Goal: Information Seeking & Learning: Compare options

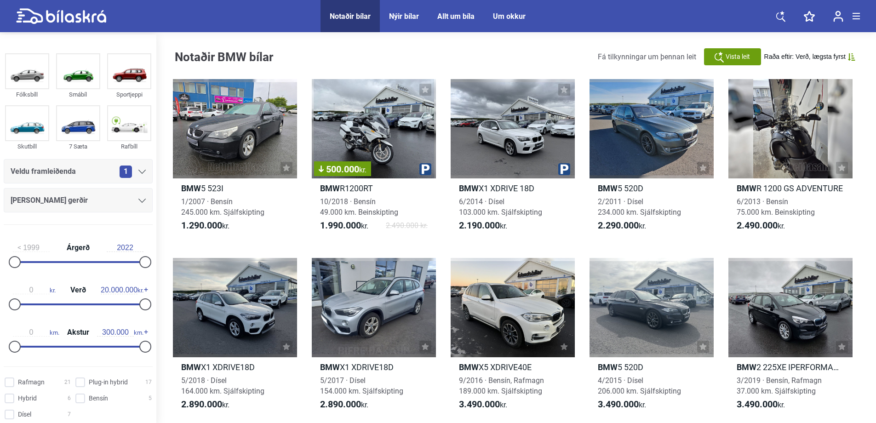
click at [138, 197] on div at bounding box center [141, 200] width 7 height 7
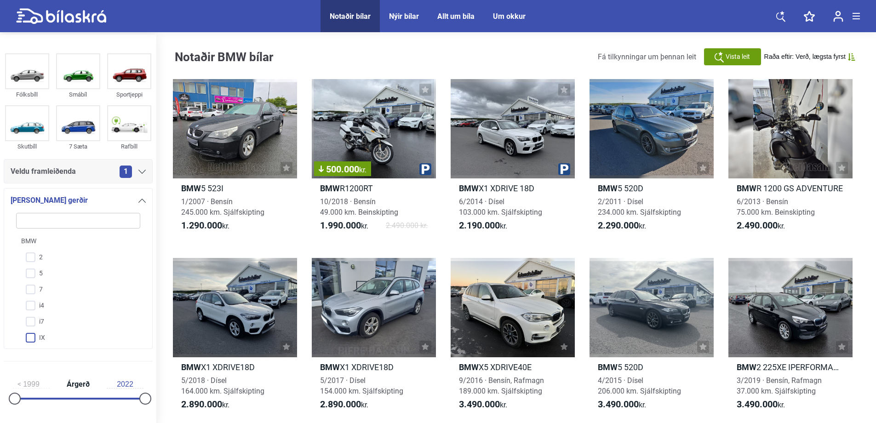
click at [31, 336] on input "IX" at bounding box center [72, 338] width 125 height 16
checkbox input "true"
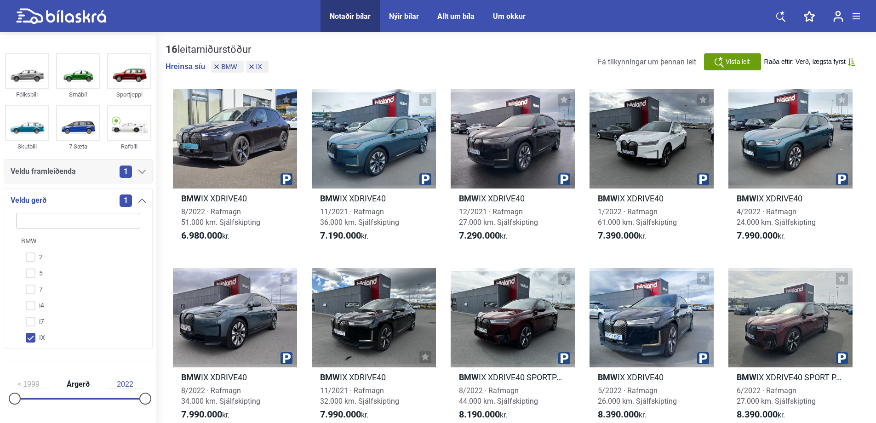
click at [854, 64] on icon at bounding box center [851, 61] width 7 height 7
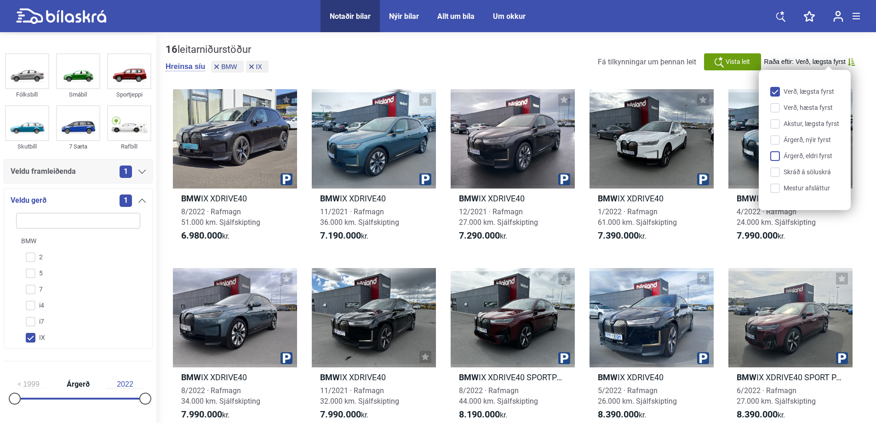
click at [773, 152] on input "Árgerð, eldri fyrst" at bounding box center [806, 157] width 69 height 10
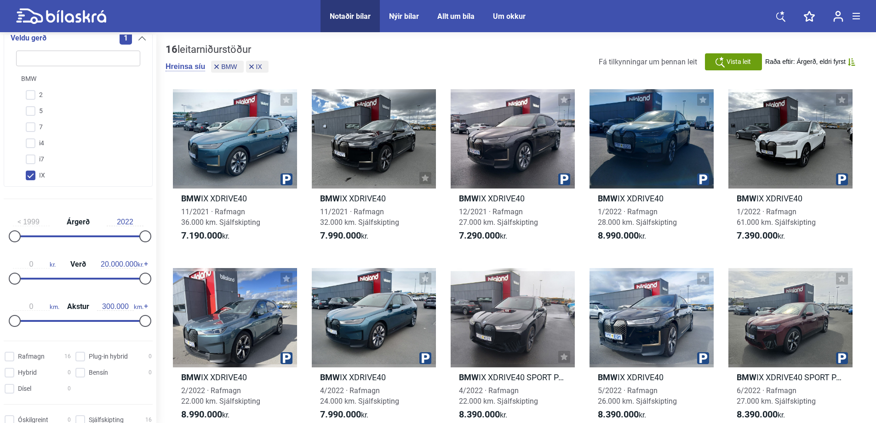
scroll to position [184, 0]
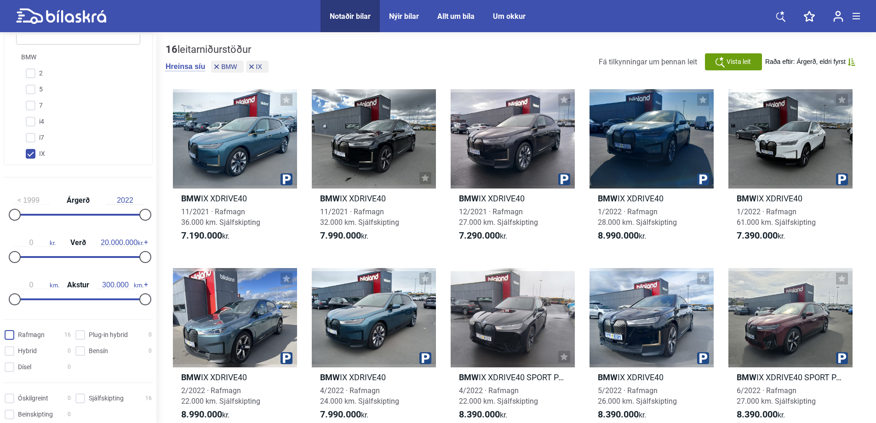
click at [13, 335] on input "Rafmagn 16" at bounding box center [39, 336] width 66 height 10
checkbox input "true"
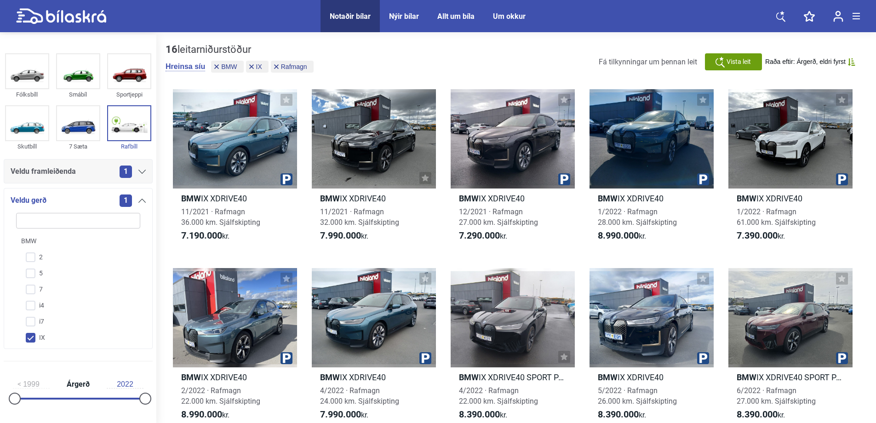
click at [141, 200] on icon at bounding box center [141, 201] width 7 height 4
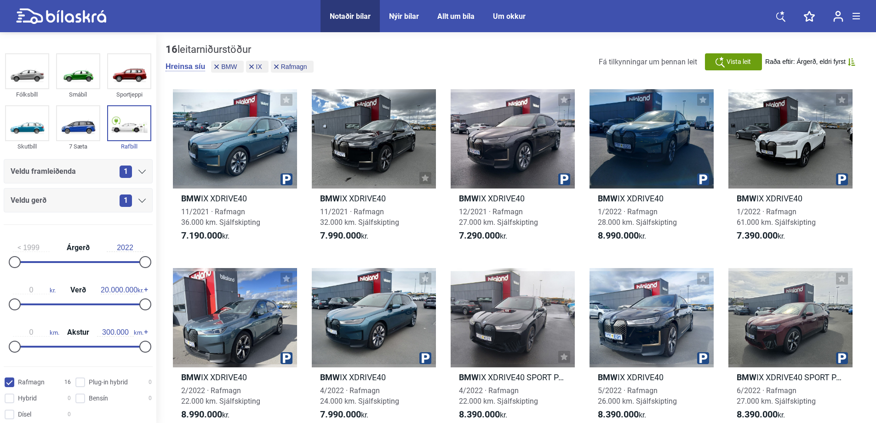
click at [141, 200] on icon at bounding box center [141, 201] width 7 height 4
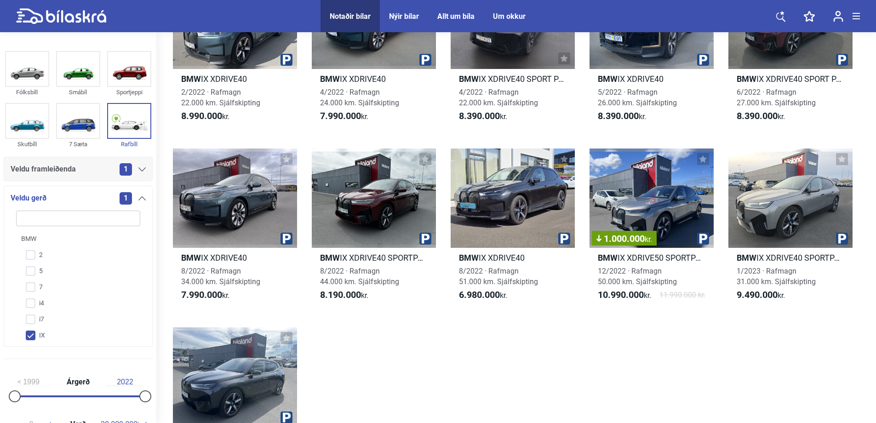
scroll to position [276, 0]
